Goal: Browse casually

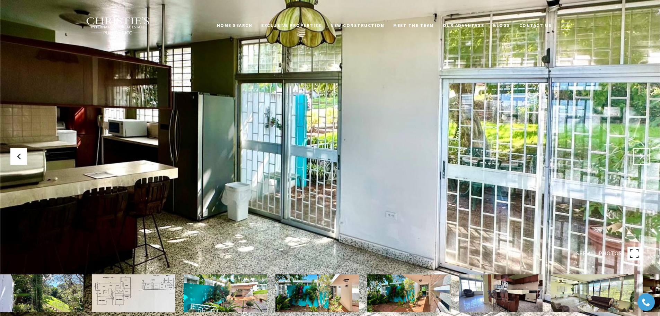
click at [635, 154] on button "Next Slide" at bounding box center [641, 156] width 17 height 17
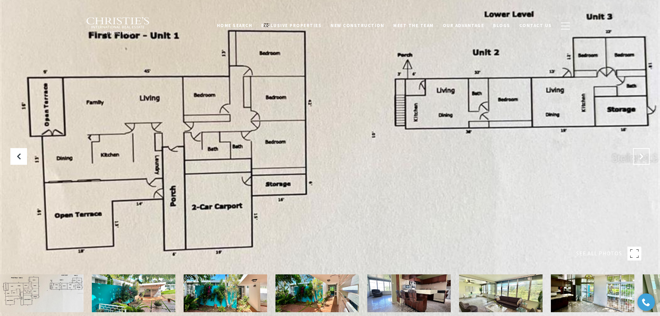
click at [641, 160] on button "Next Slide" at bounding box center [641, 156] width 17 height 17
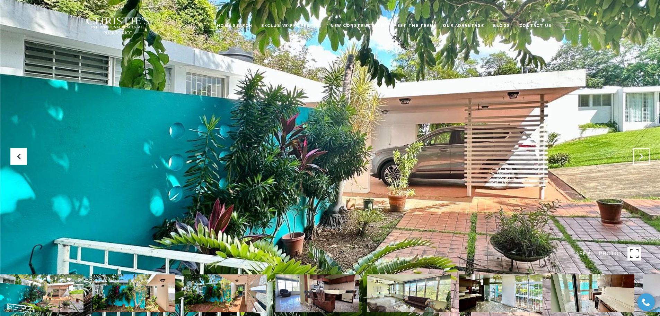
click at [641, 160] on button "Next Slide" at bounding box center [641, 156] width 17 height 17
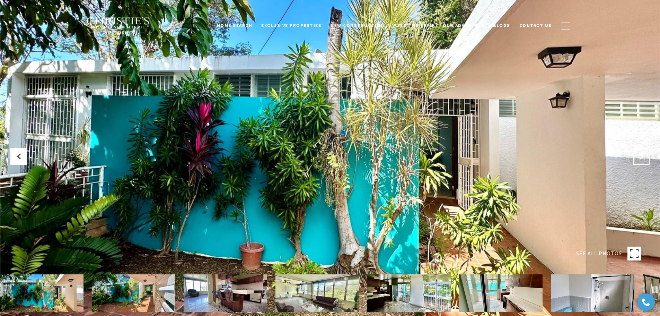
click at [641, 160] on button "Next Slide" at bounding box center [641, 156] width 17 height 17
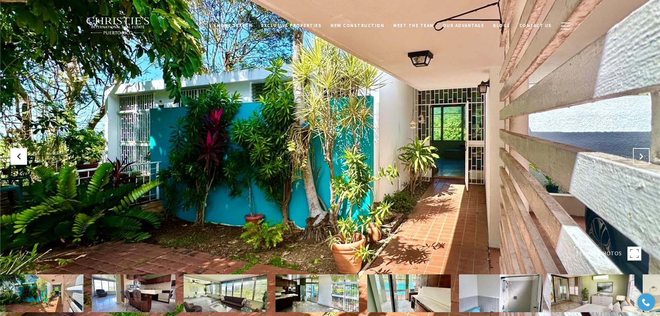
click at [641, 160] on button "Next Slide" at bounding box center [641, 156] width 17 height 17
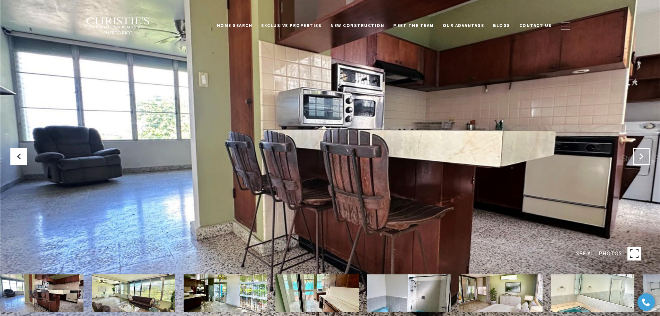
click at [641, 160] on button "Next Slide" at bounding box center [641, 156] width 17 height 17
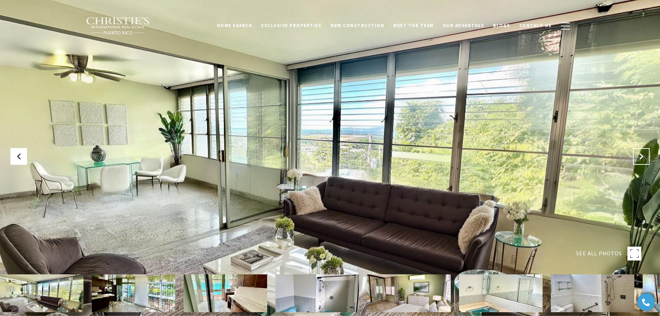
click at [641, 160] on button "Next Slide" at bounding box center [641, 156] width 17 height 17
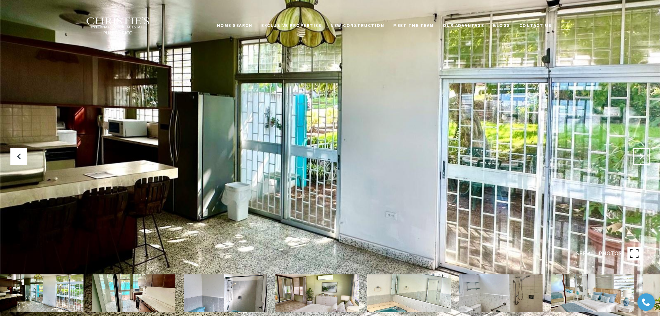
click at [641, 160] on button "Next Slide" at bounding box center [641, 156] width 17 height 17
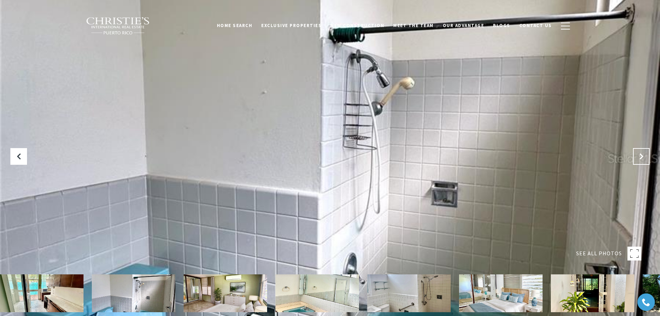
click at [641, 160] on button "Next Slide" at bounding box center [641, 156] width 17 height 17
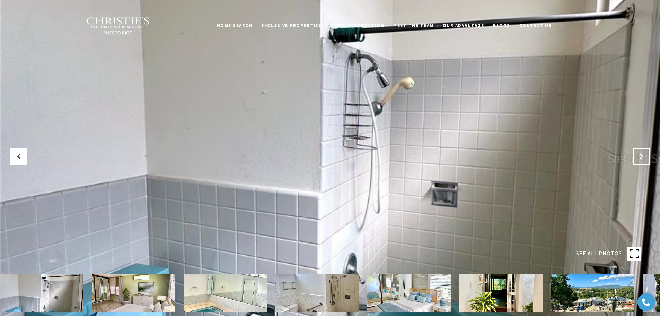
click at [641, 160] on button "Next Slide" at bounding box center [641, 156] width 17 height 17
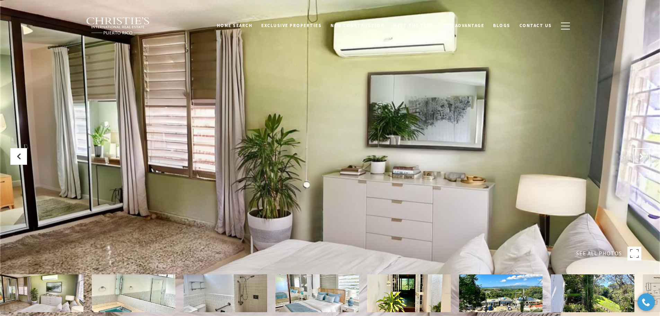
click at [641, 160] on button "Next Slide" at bounding box center [641, 156] width 17 height 17
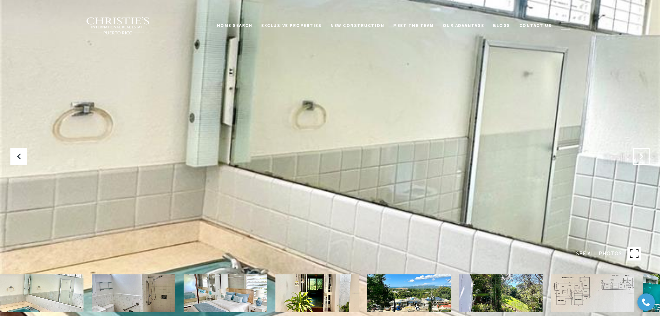
click at [641, 160] on button "Next Slide" at bounding box center [641, 156] width 17 height 17
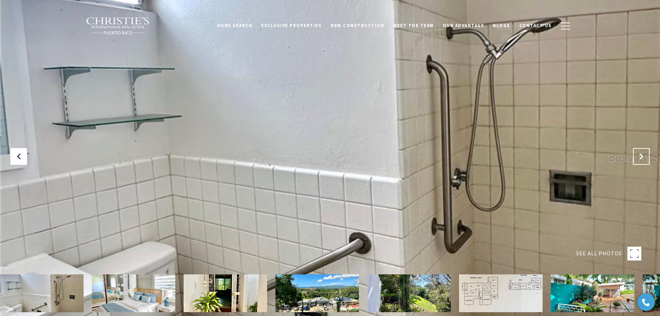
click at [641, 160] on button "Next Slide" at bounding box center [641, 156] width 17 height 17
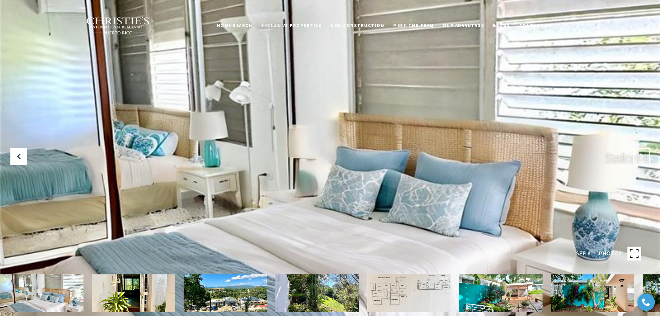
click at [641, 160] on button "Next Slide" at bounding box center [641, 156] width 17 height 17
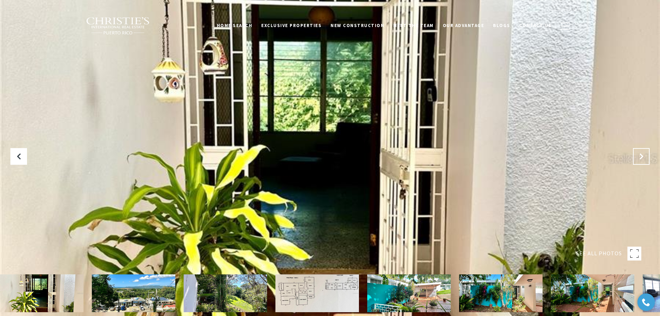
click at [641, 160] on button "Next Slide" at bounding box center [641, 156] width 17 height 17
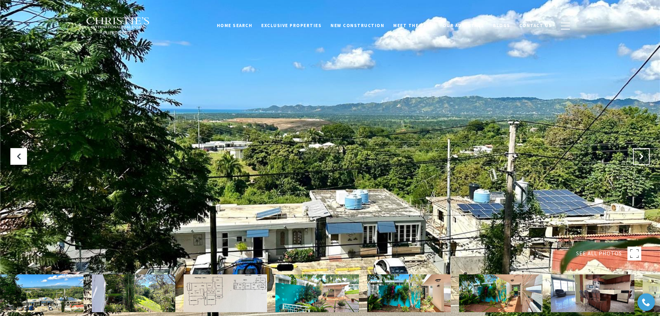
click at [641, 160] on button "Next Slide" at bounding box center [641, 156] width 17 height 17
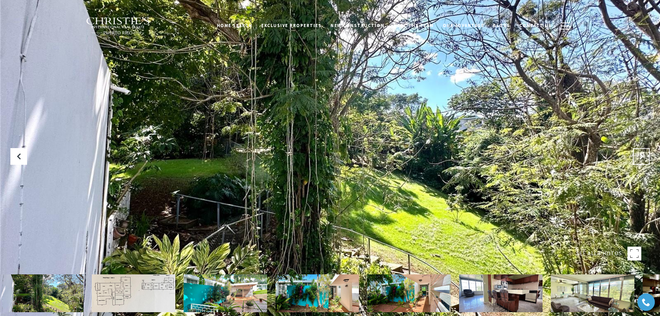
click at [641, 160] on button "Next Slide" at bounding box center [641, 156] width 17 height 17
